Goal: Task Accomplishment & Management: Manage account settings

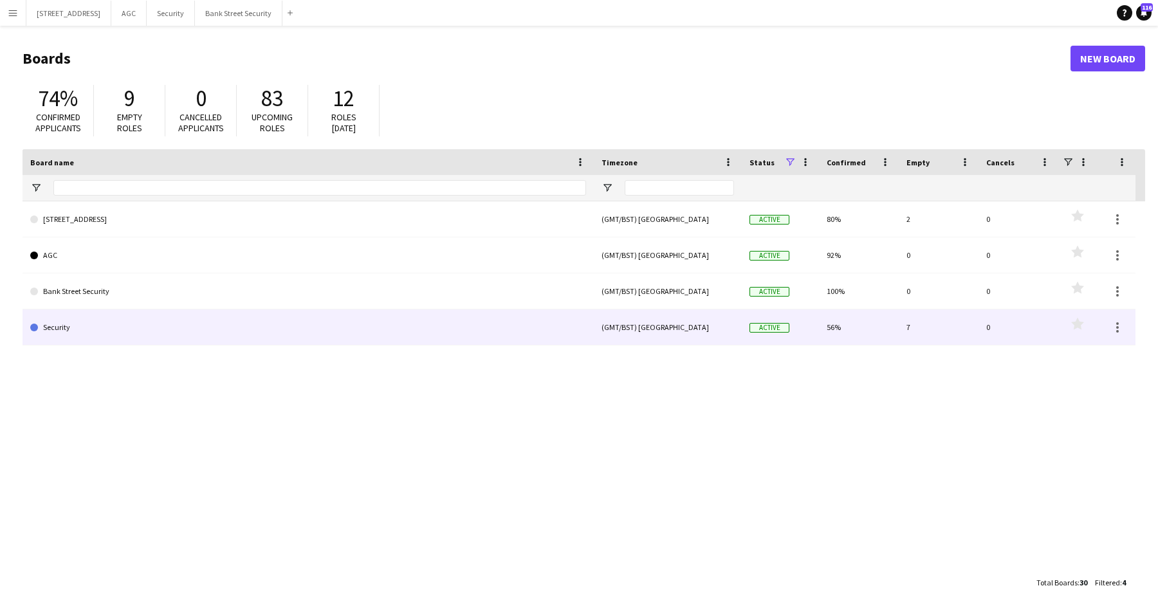
click at [108, 328] on link "Security" at bounding box center [308, 328] width 556 height 36
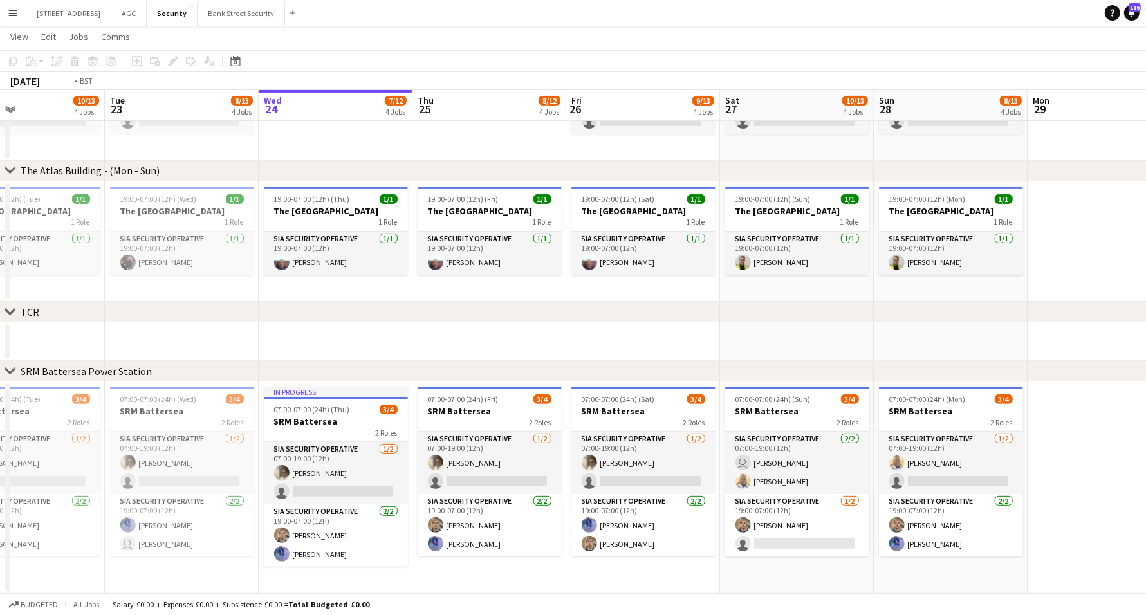
scroll to position [0, 387]
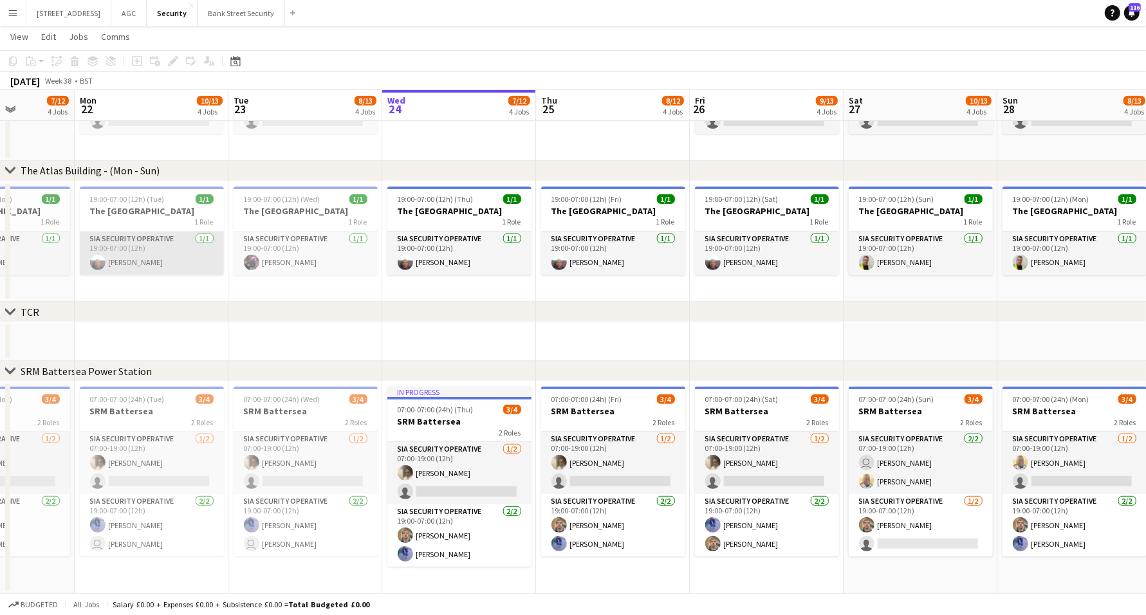
click at [168, 245] on app-card-role "SIA Security Operative [DATE] 19:00-07:00 (12h) [PERSON_NAME]" at bounding box center [152, 254] width 144 height 44
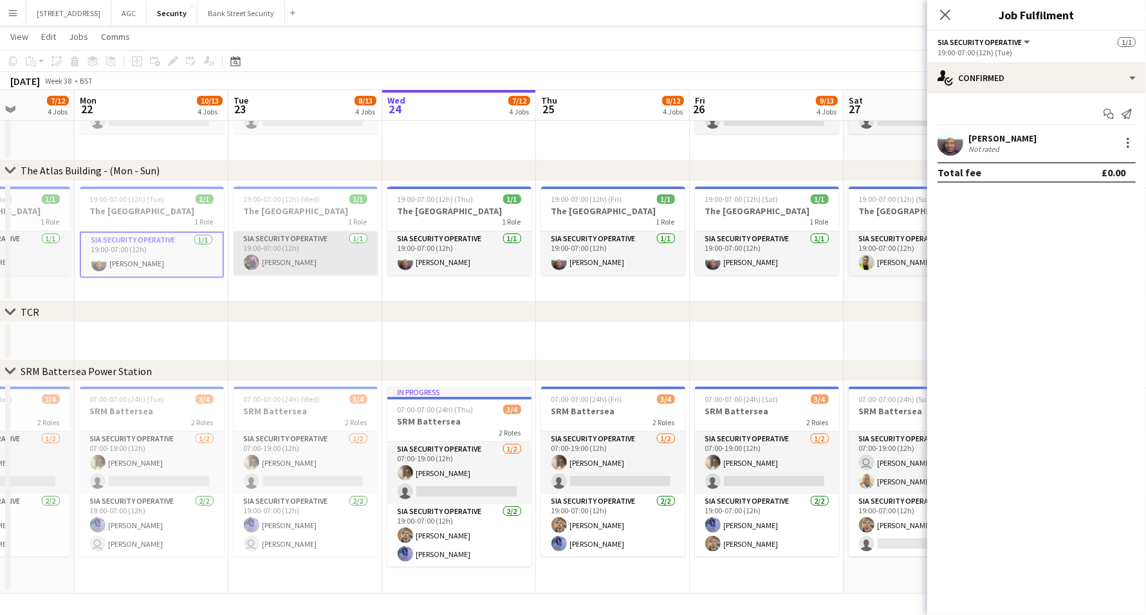
click at [287, 260] on app-card-role "SIA Security Operative [DATE] 19:00-07:00 (12h) [PERSON_NAME]" at bounding box center [306, 254] width 144 height 44
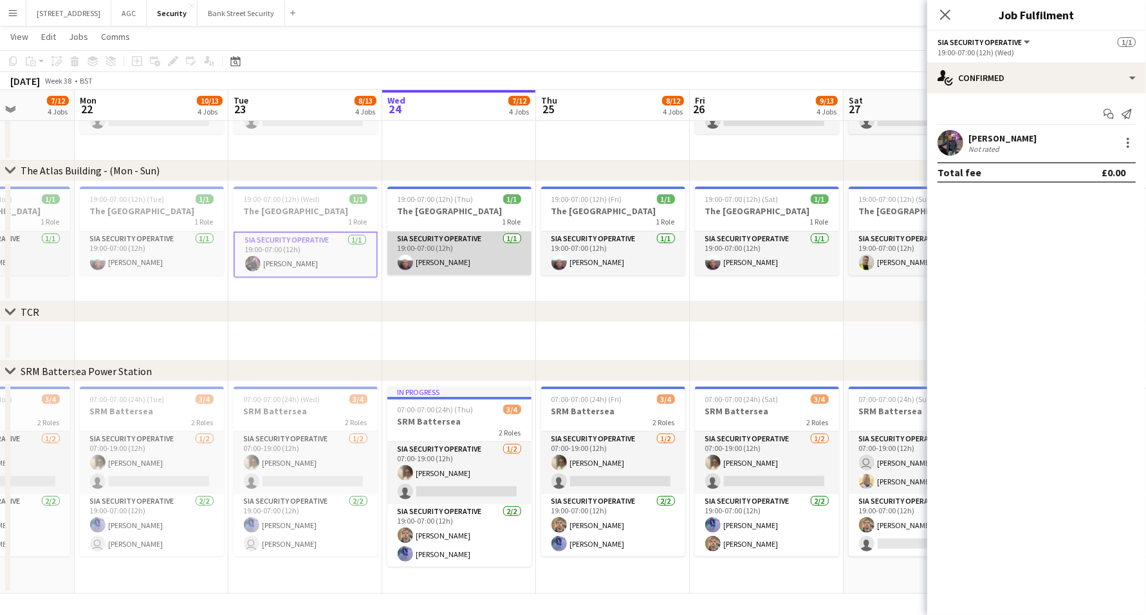
click at [513, 248] on app-card-role "SIA Security Operative [DATE] 19:00-07:00 (12h) [PERSON_NAME]" at bounding box center [459, 254] width 144 height 44
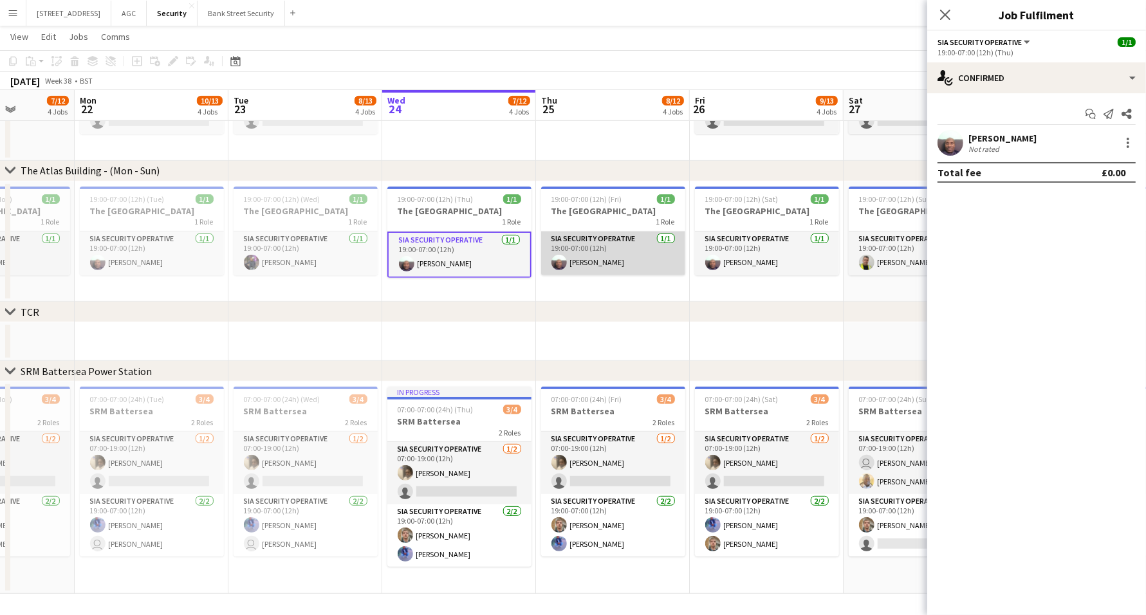
click at [589, 240] on app-card-role "SIA Security Operative [DATE] 19:00-07:00 (12h) [PERSON_NAME]" at bounding box center [613, 254] width 144 height 44
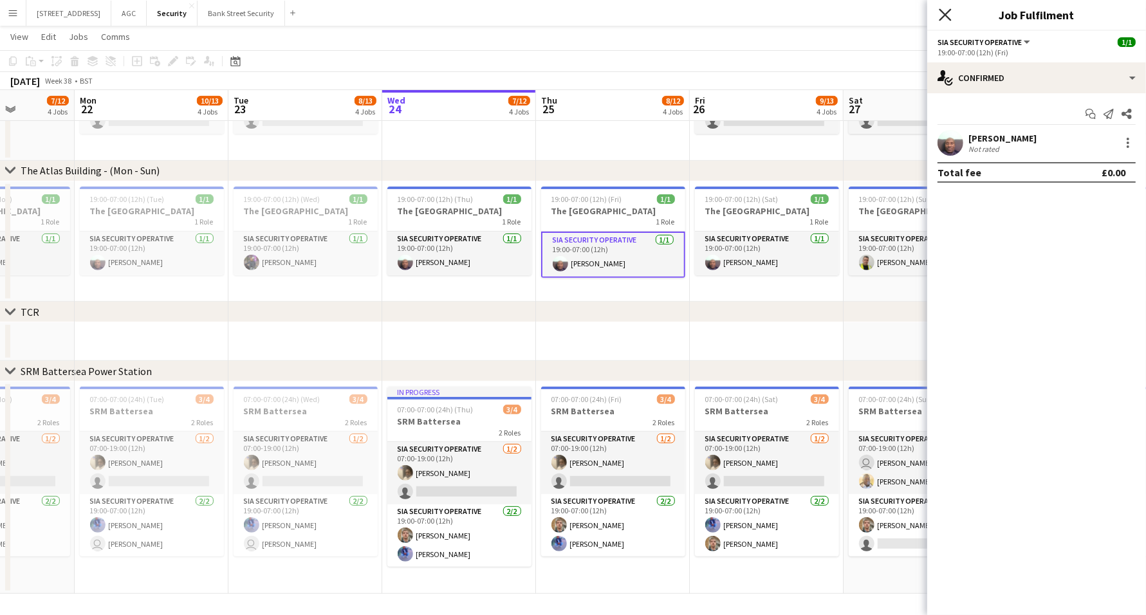
click at [942, 10] on icon "Close pop-in" at bounding box center [945, 14] width 12 height 12
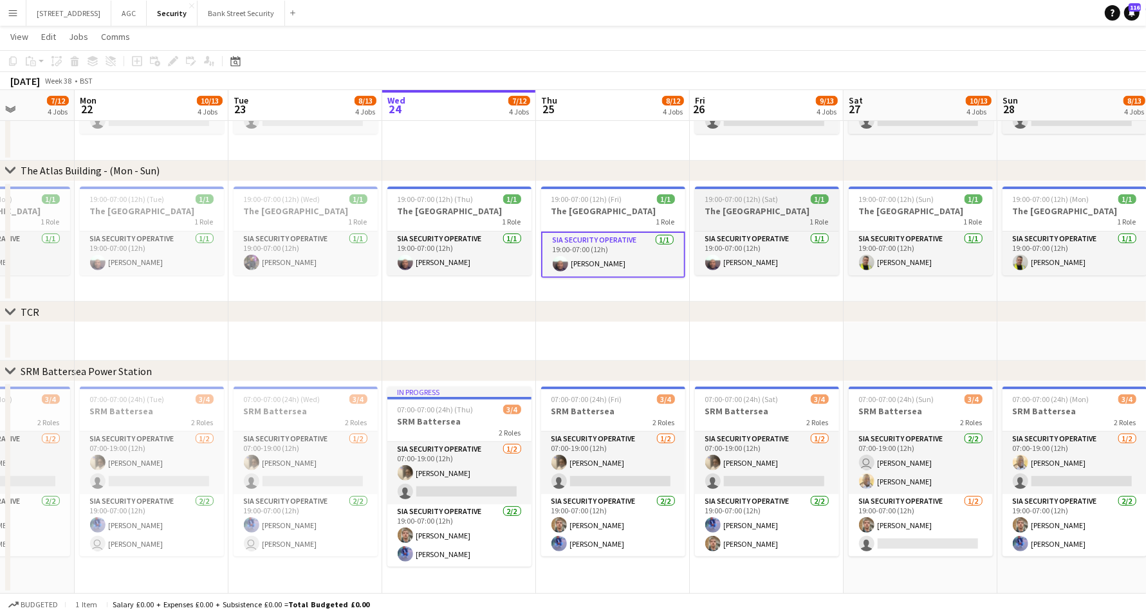
click at [780, 229] on app-job-card "19:00-07:00 (12h) (Sat) 1/1 The Atlas Building 1 Role SIA Security Operative [D…" at bounding box center [767, 231] width 144 height 89
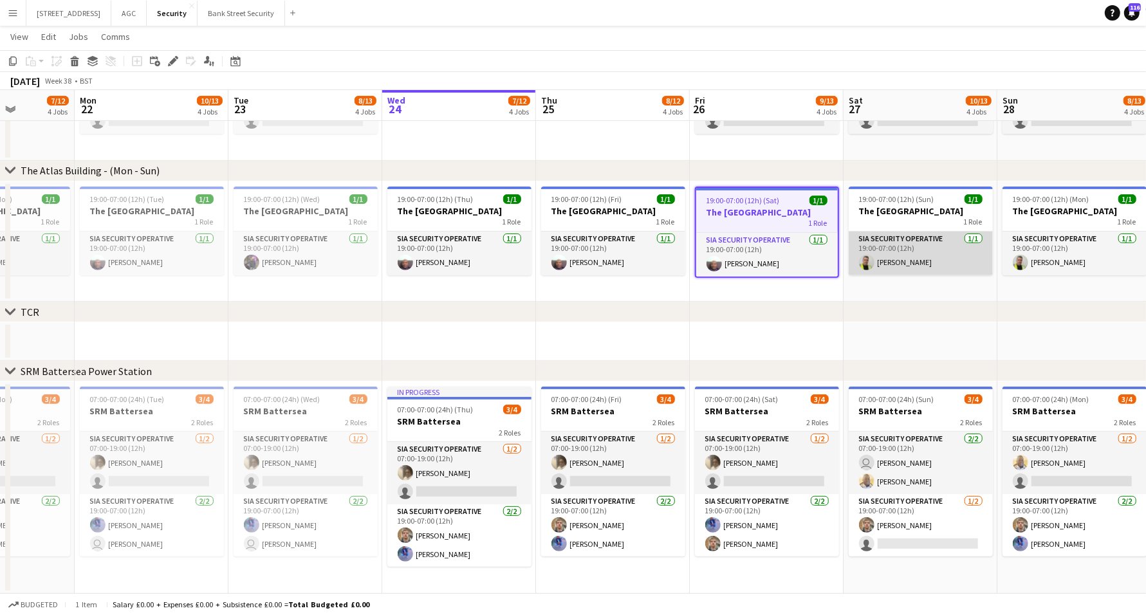
click at [916, 264] on app-card-role "SIA Security Operative [DATE] 19:00-07:00 (12h) [PERSON_NAME]" at bounding box center [921, 254] width 144 height 44
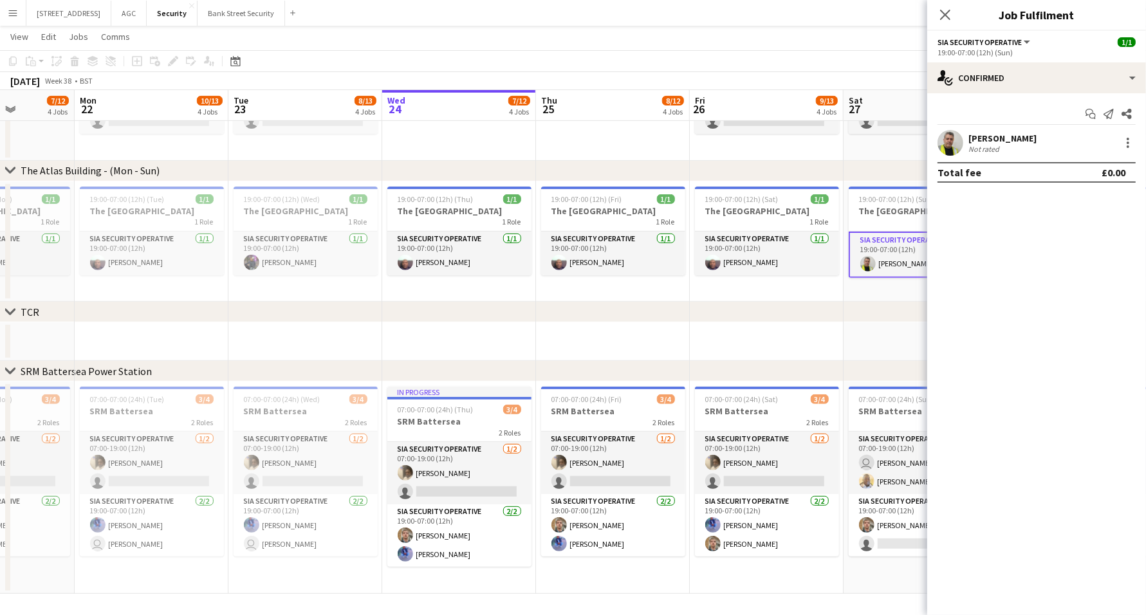
click at [953, 13] on div "Close pop-in" at bounding box center [945, 15] width 36 height 30
click at [949, 12] on icon at bounding box center [945, 14] width 12 height 12
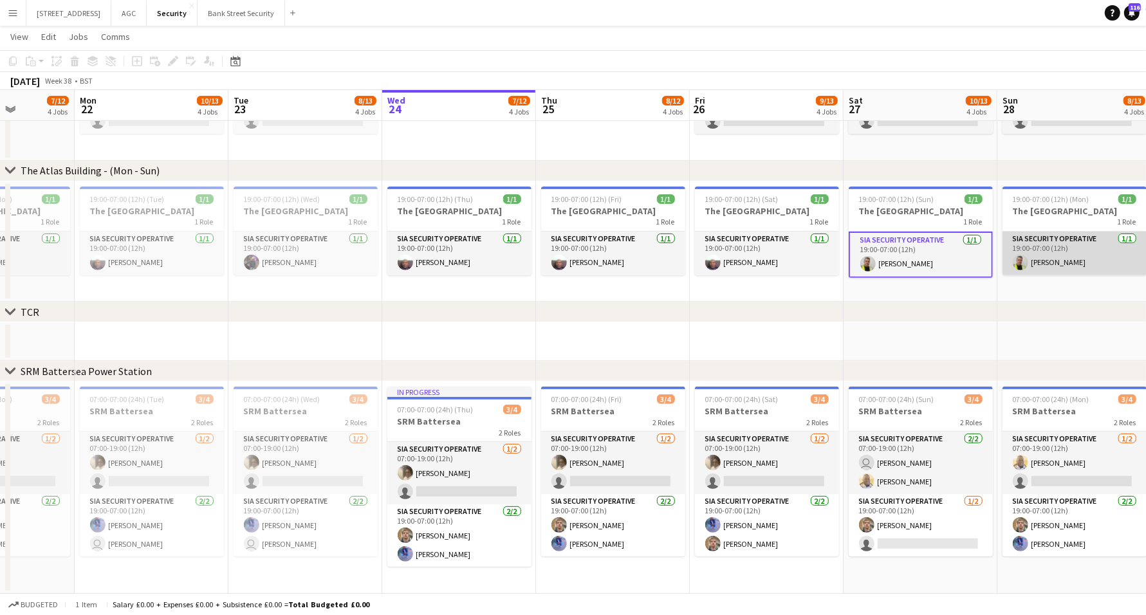
click at [1051, 243] on app-card-role "SIA Security Operative [DATE] 19:00-07:00 (12h) [PERSON_NAME]" at bounding box center [1075, 254] width 144 height 44
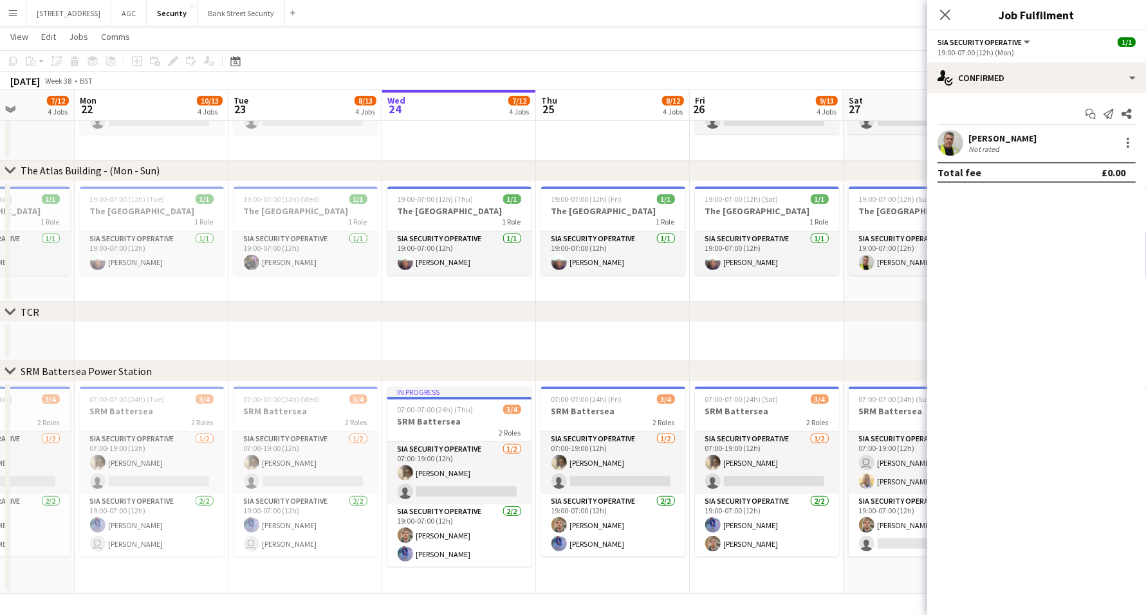
click at [940, 5] on div "Close pop-in" at bounding box center [945, 15] width 36 height 30
click at [952, 13] on app-icon "Close pop-in" at bounding box center [945, 15] width 19 height 19
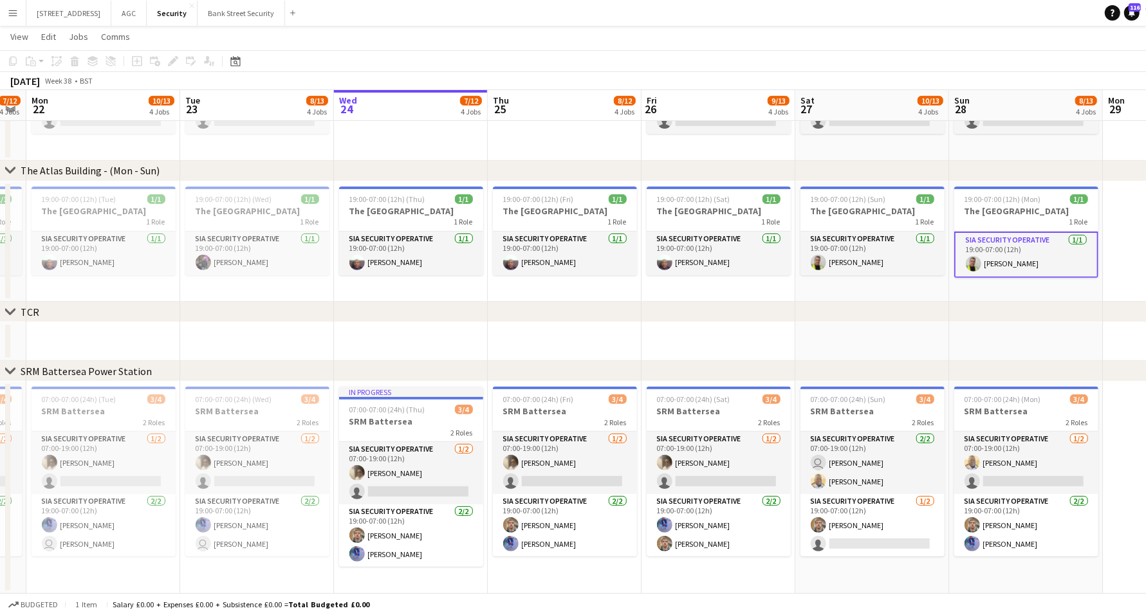
scroll to position [0, 436]
click at [880, 322] on div "chevron-right TCR" at bounding box center [573, 312] width 1146 height 21
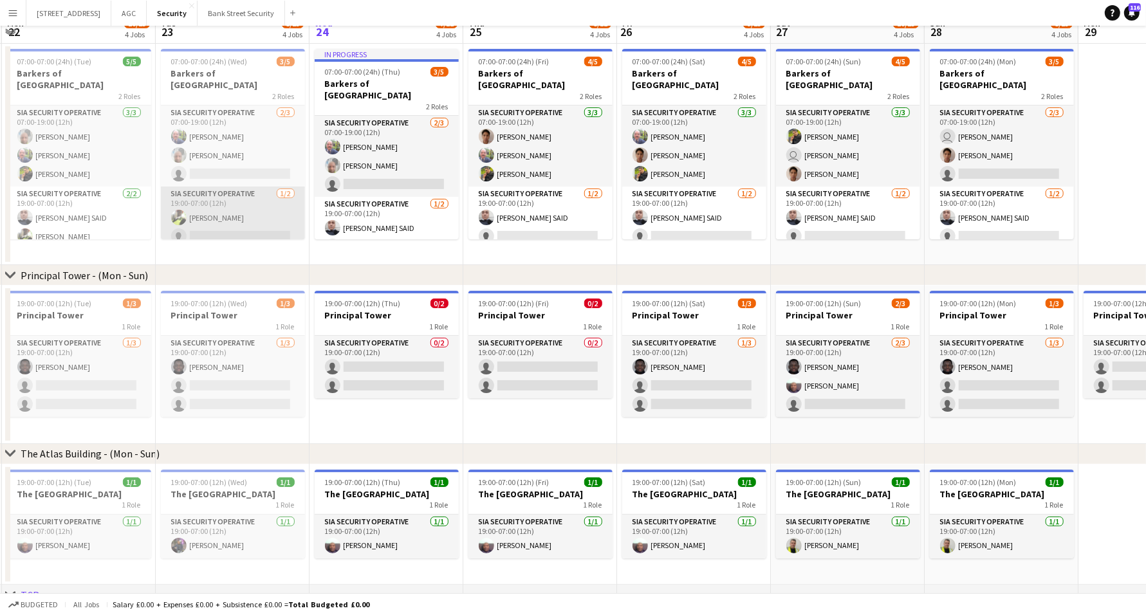
scroll to position [0, 0]
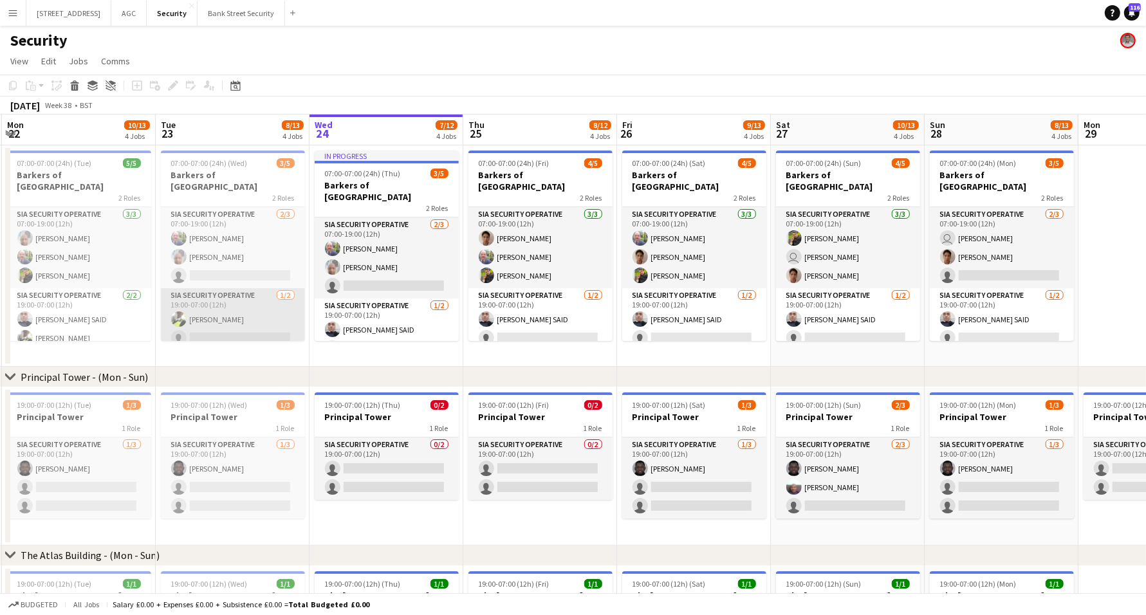
click at [240, 207] on app-card-role "SIA Security Operative [DATE] 07:00-19:00 (12h) [PERSON_NAME] [PERSON_NAME] sin…" at bounding box center [233, 247] width 144 height 81
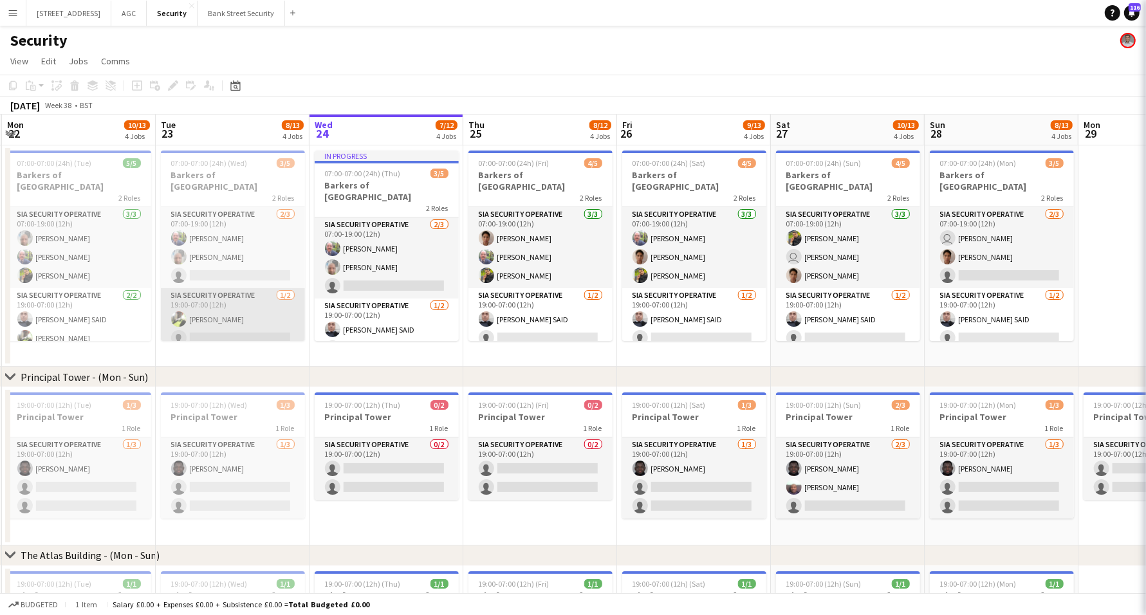
click at [240, 207] on app-card-role "SIA Security Operative [DATE] 07:00-19:00 (12h) [PERSON_NAME] [PERSON_NAME] sin…" at bounding box center [233, 247] width 144 height 81
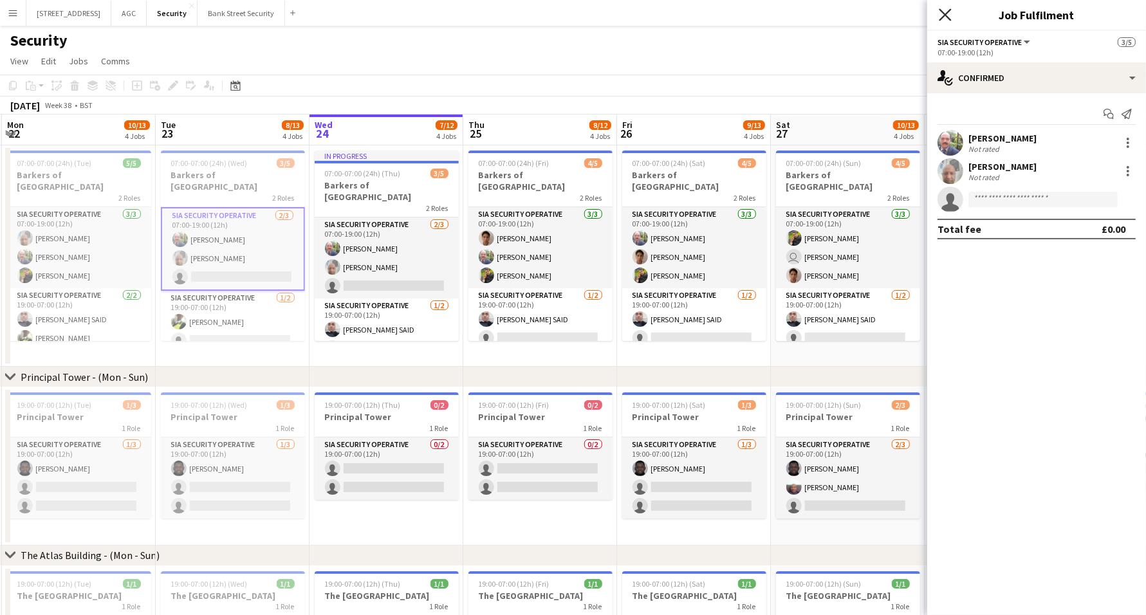
click at [943, 15] on icon "Close pop-in" at bounding box center [945, 14] width 12 height 12
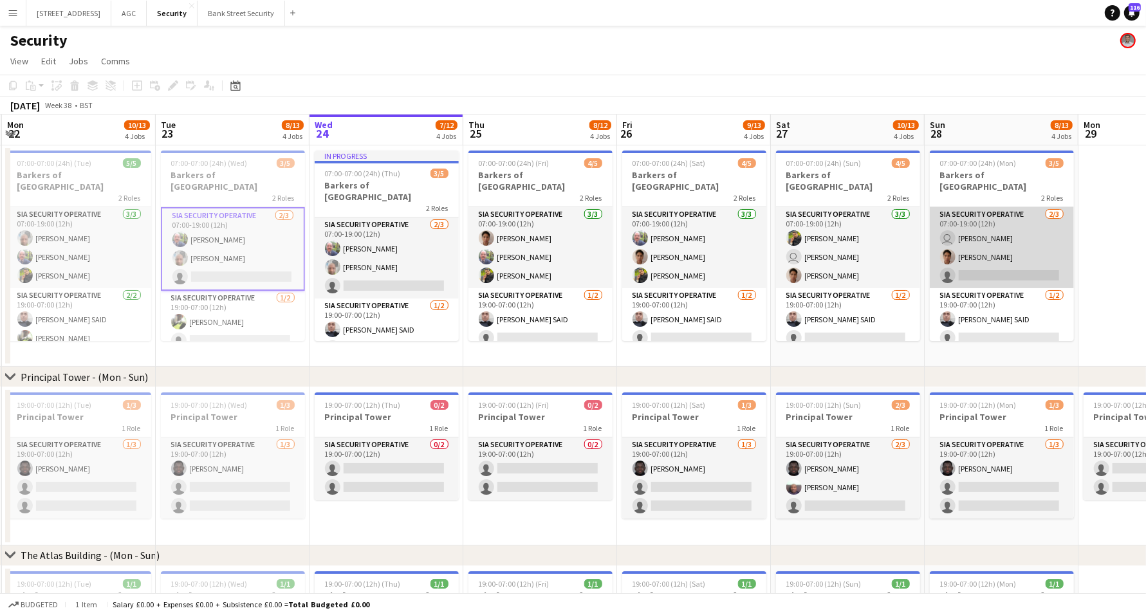
click at [966, 234] on app-card-role "SIA Security Operative [DATE] 07:00-19:00 (12h) user [PERSON_NAME] [PERSON_NAME…" at bounding box center [1002, 247] width 144 height 81
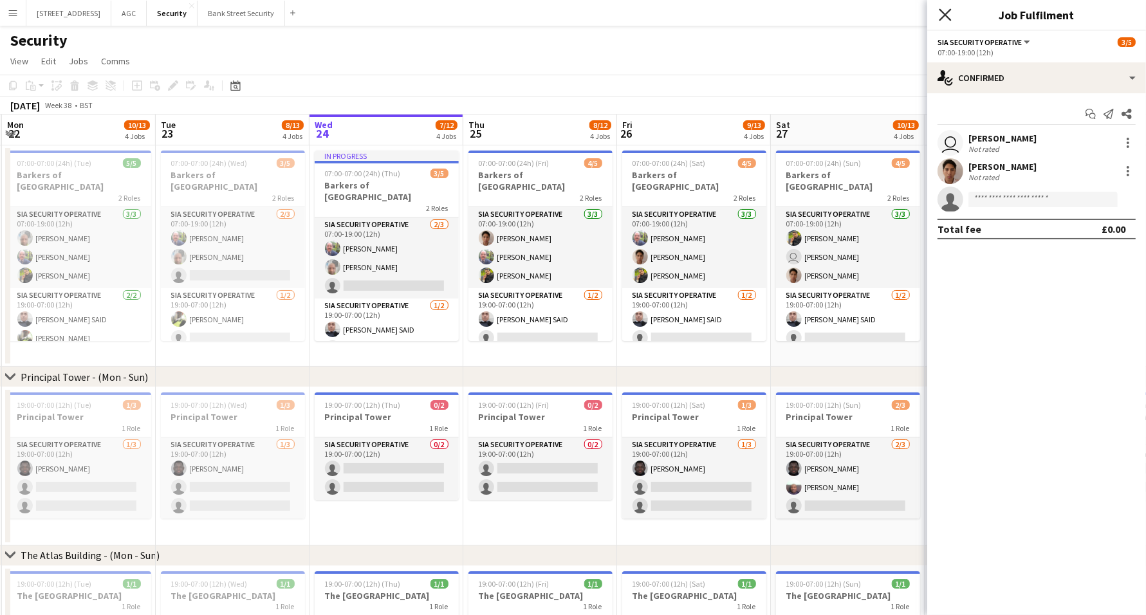
click at [943, 17] on icon at bounding box center [945, 14] width 12 height 12
